Goal: Transaction & Acquisition: Purchase product/service

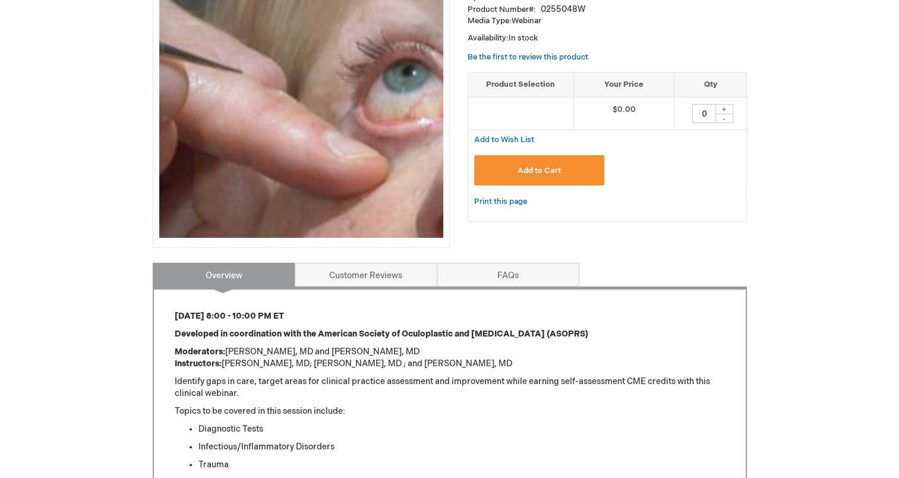
scroll to position [238, 0]
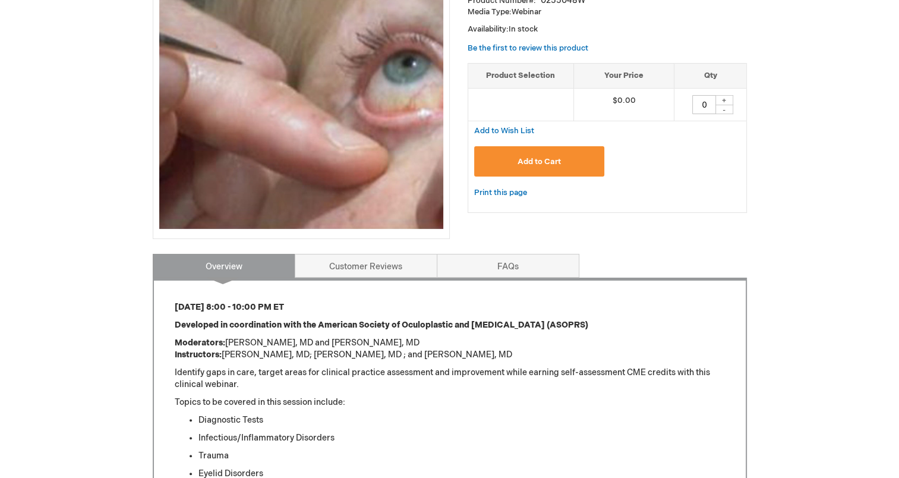
click at [546, 162] on span "Add to Cart" at bounding box center [539, 162] width 43 height 10
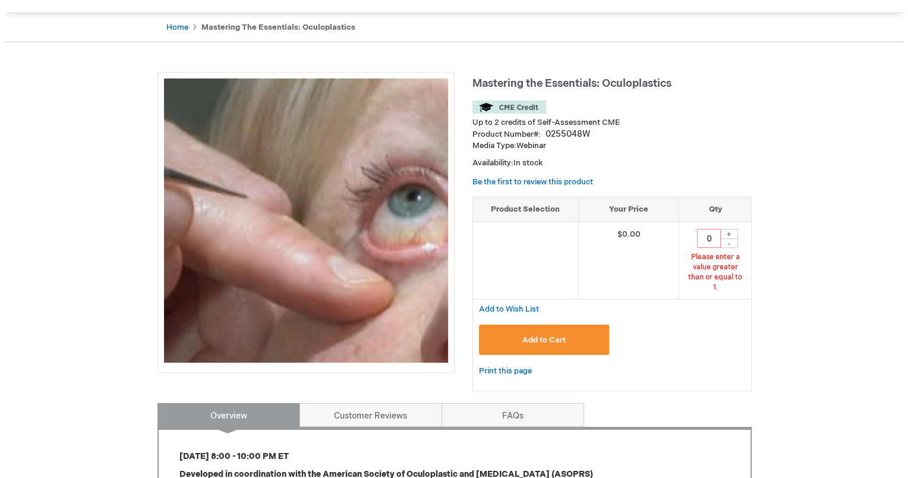
scroll to position [93, 0]
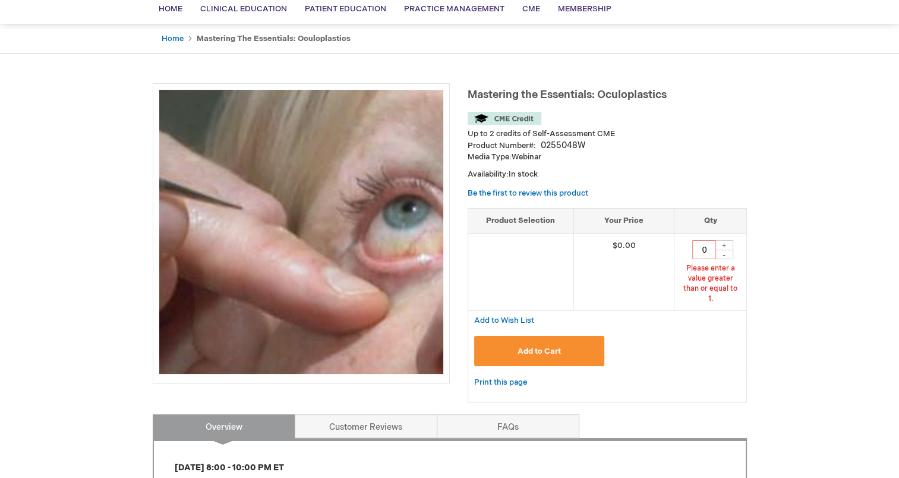
click at [725, 242] on div "+" at bounding box center [725, 245] width 18 height 10
type input "1"
click at [554, 347] on span "Add to Cart" at bounding box center [539, 352] width 43 height 10
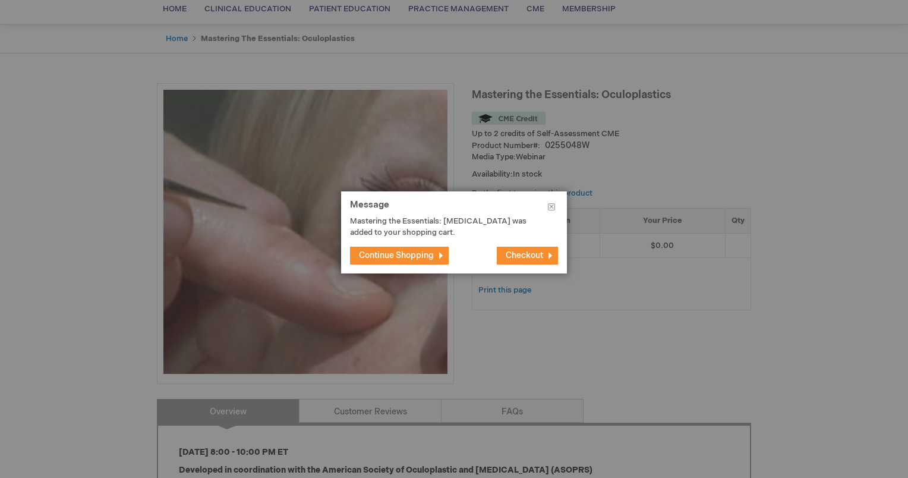
click at [519, 254] on span "Checkout" at bounding box center [524, 255] width 37 height 10
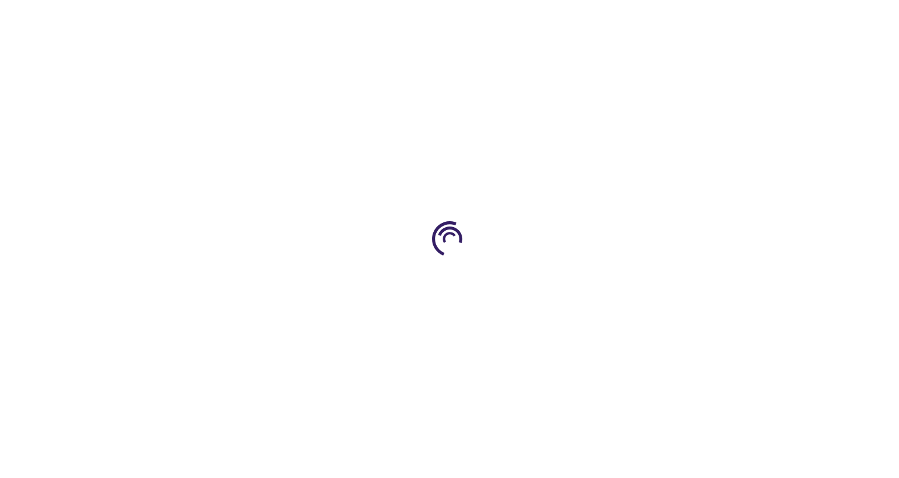
select select "US"
select select "64"
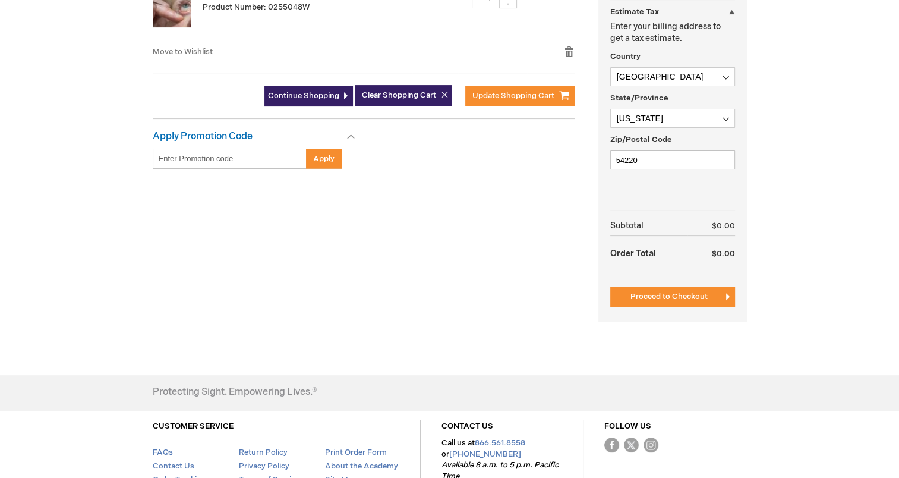
scroll to position [357, 0]
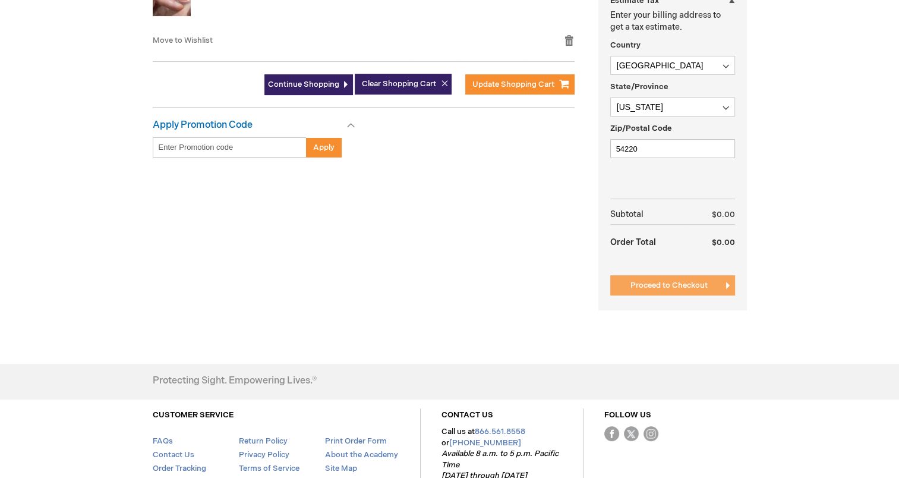
click at [666, 282] on span "Proceed to Checkout" at bounding box center [669, 286] width 77 height 10
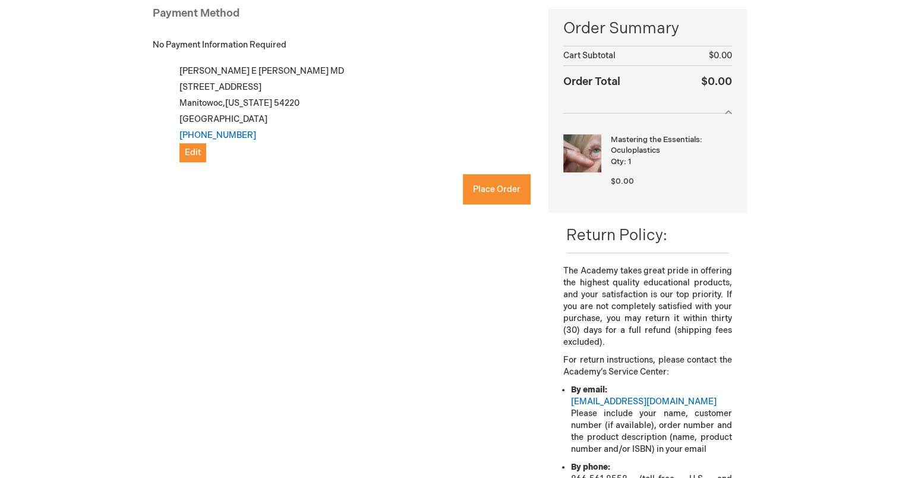
scroll to position [178, 0]
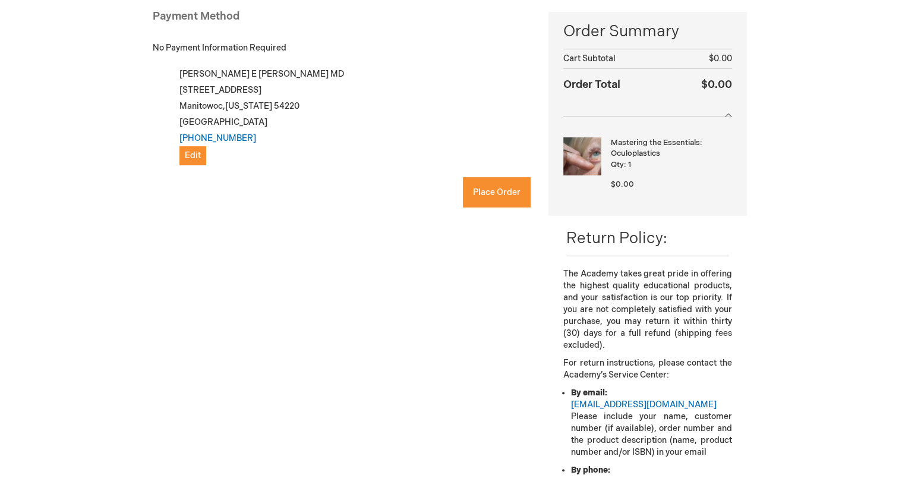
checkbox input "true"
click at [493, 196] on span "Place Order" at bounding box center [497, 192] width 48 height 10
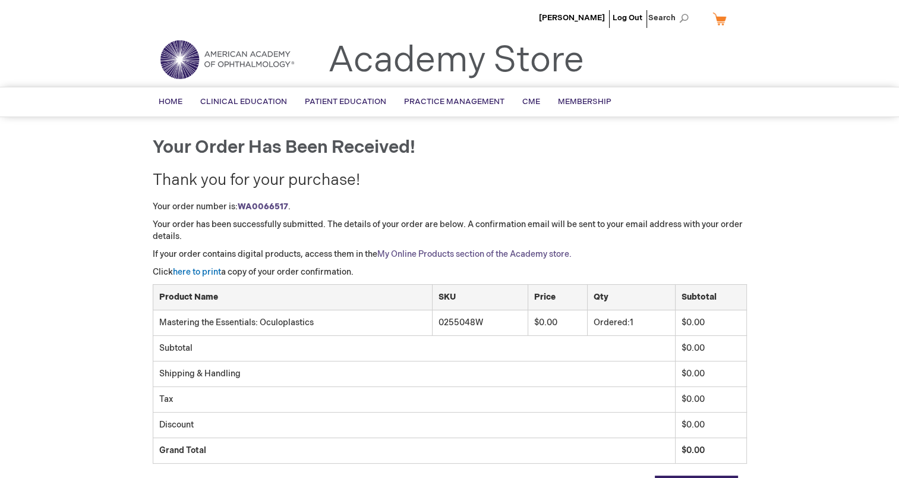
click at [492, 255] on link "My Online Products section of the Academy store." at bounding box center [474, 254] width 194 height 10
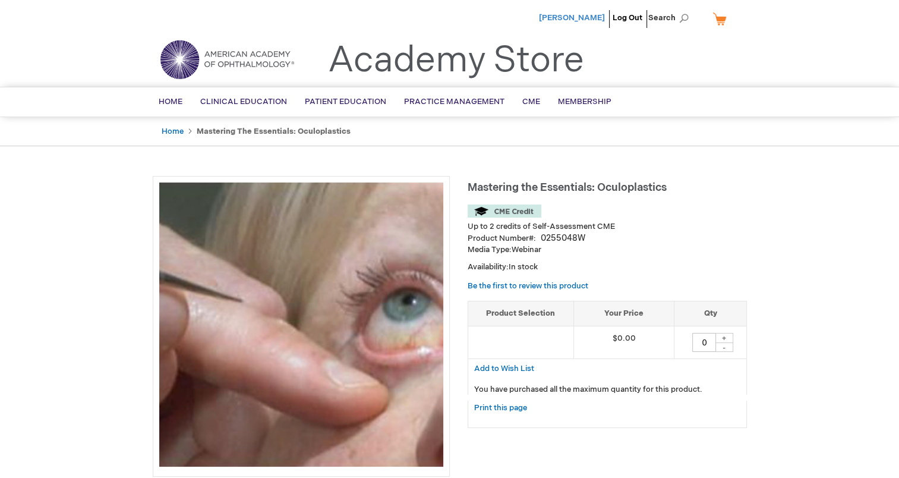
click at [566, 17] on span "[PERSON_NAME]" at bounding box center [572, 18] width 66 height 10
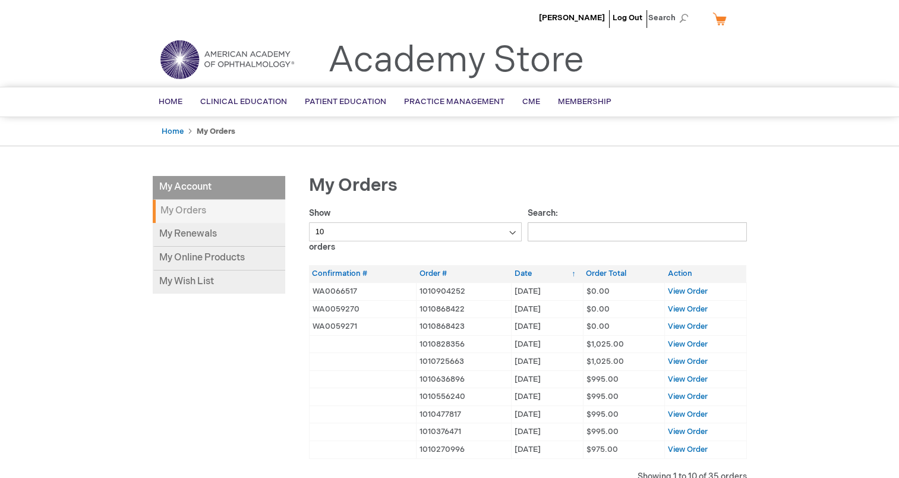
click at [240, 55] on img at bounding box center [227, 59] width 143 height 43
